Goal: Register for event/course

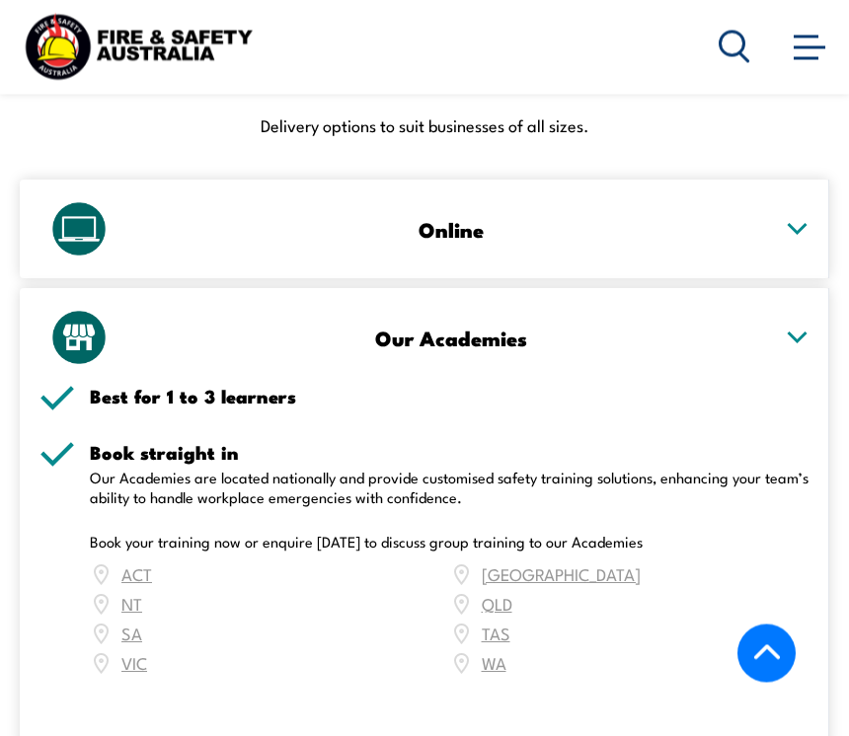
scroll to position [2788, 0]
click at [506, 564] on div "ACT NSW NT QLD SA TAS VIC WA" at bounding box center [449, 619] width 719 height 118
click at [506, 567] on div "ACT NSW NT QLD SA TAS VIC WA" at bounding box center [449, 619] width 719 height 118
click at [495, 565] on div "ACT NSW NT QLD SA TAS VIC WA" at bounding box center [449, 619] width 719 height 118
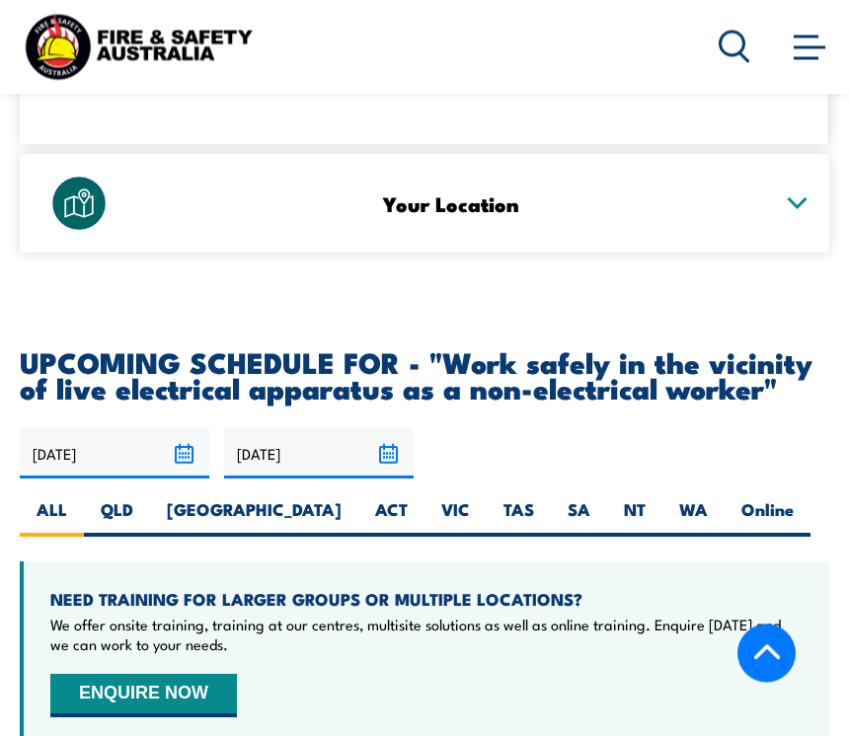
scroll to position [3422, 0]
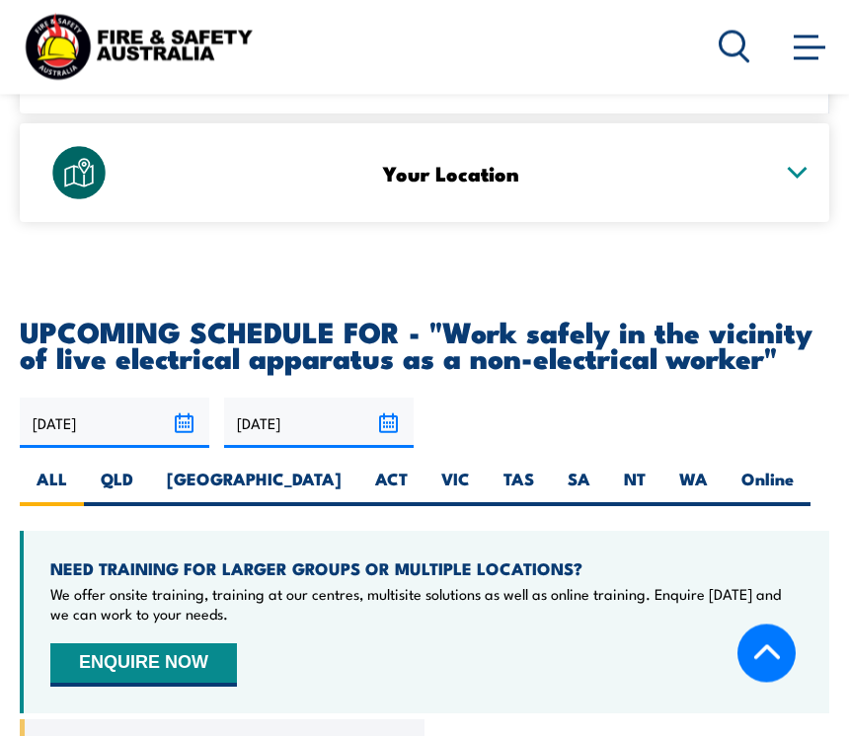
click at [181, 475] on label "[GEOGRAPHIC_DATA]" at bounding box center [254, 488] width 208 height 38
click at [341, 475] on input "[GEOGRAPHIC_DATA]" at bounding box center [347, 475] width 13 height 13
radio input "true"
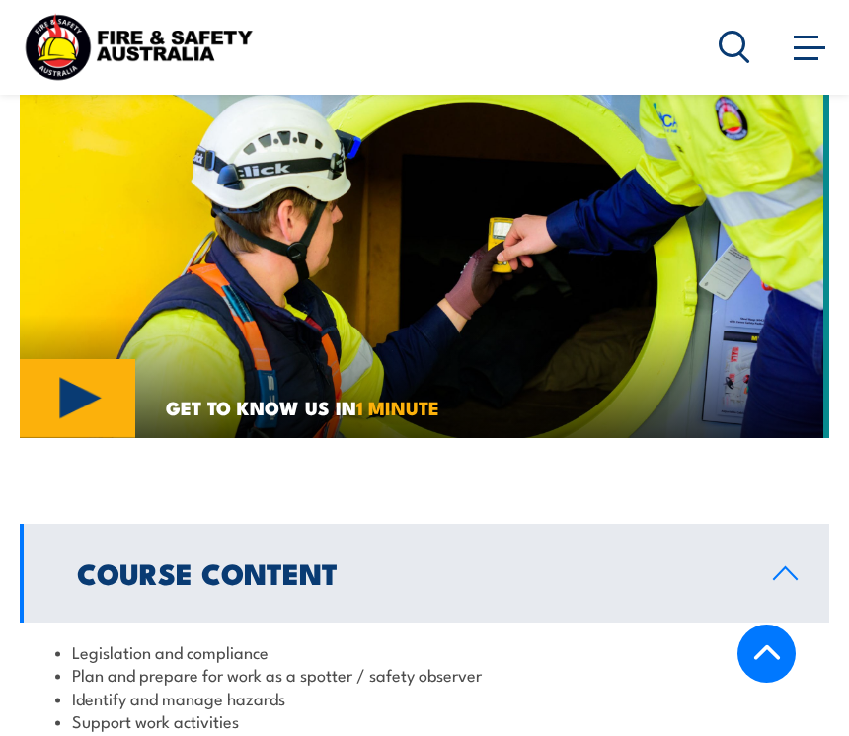
scroll to position [1777, 0]
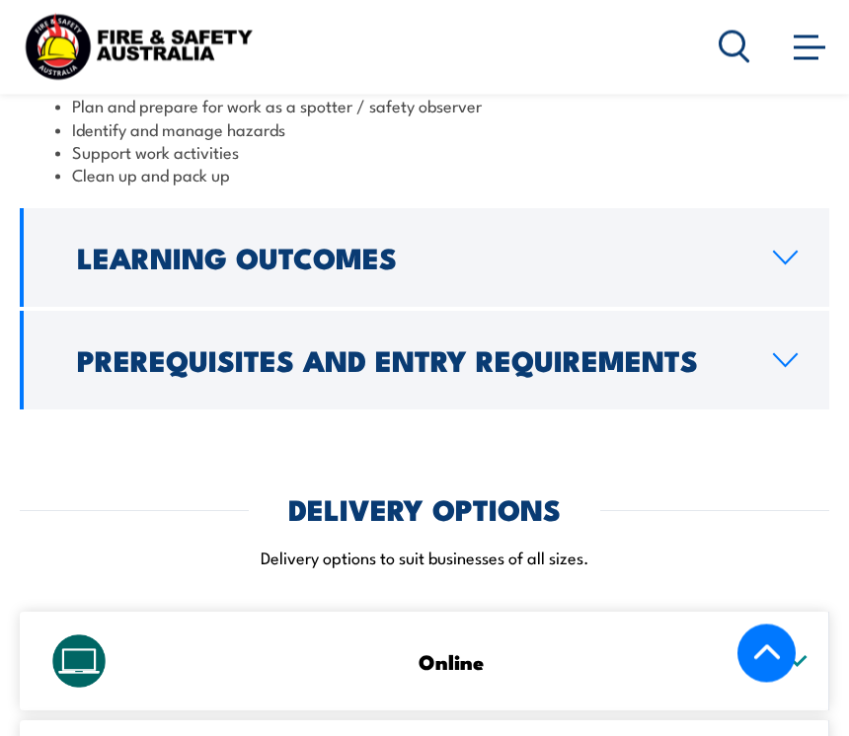
scroll to position [2331, 0]
